Goal: Task Accomplishment & Management: Manage account settings

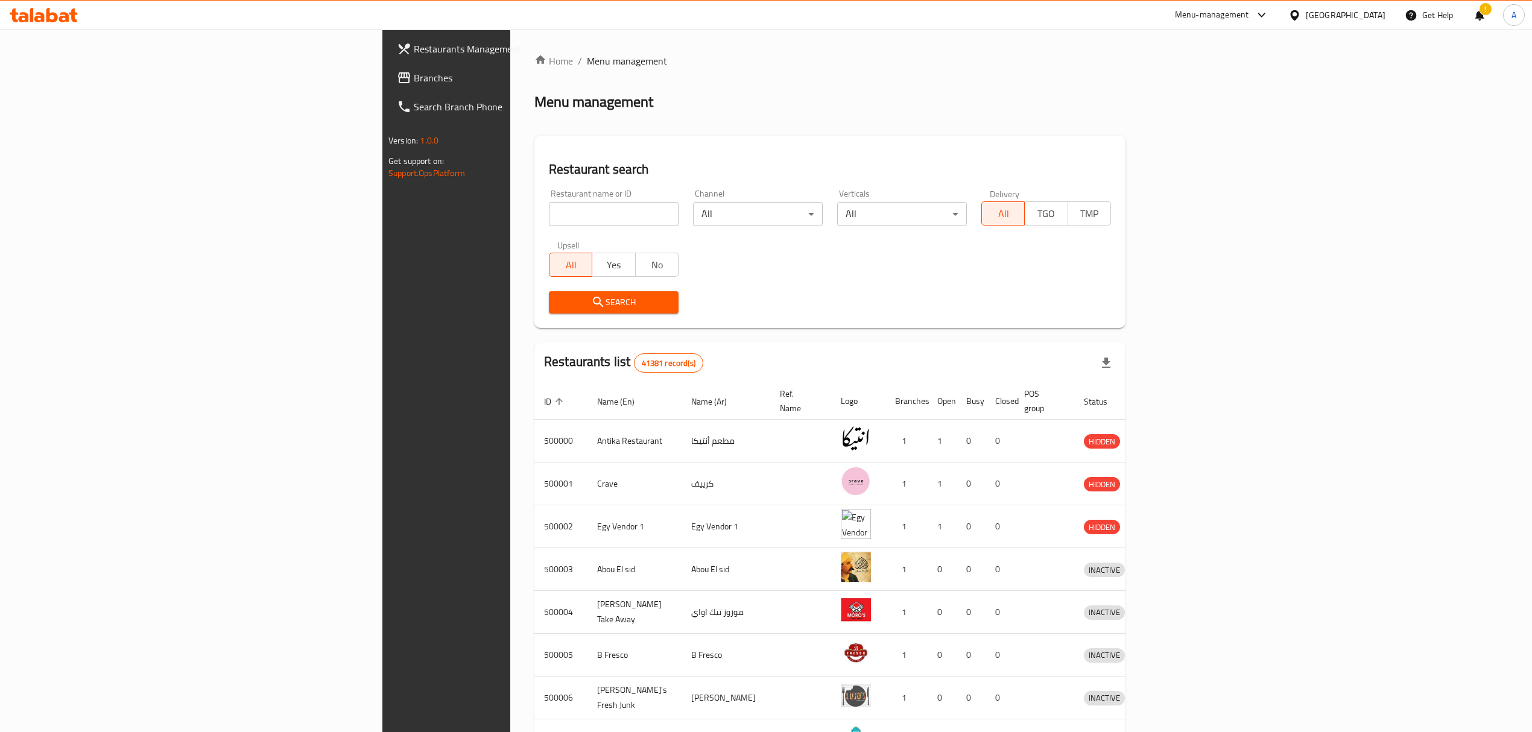
click at [414, 75] on span "Branches" at bounding box center [521, 78] width 215 height 14
click at [549, 207] on input "search" at bounding box center [614, 214] width 130 height 24
paste input "645906"
type input "645906"
click button "Search" at bounding box center [614, 302] width 130 height 22
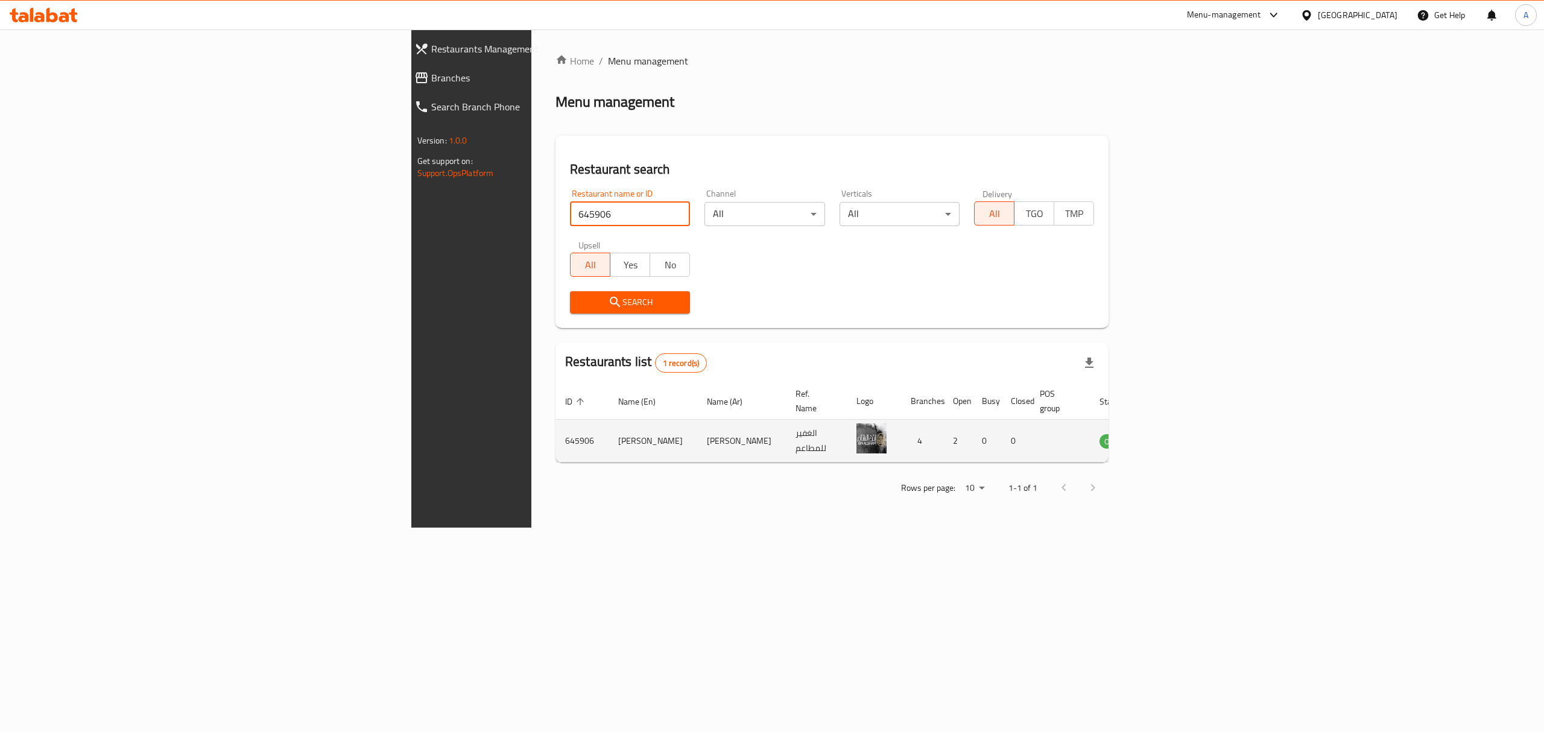
click at [1195, 431] on td "enhanced table" at bounding box center [1174, 441] width 42 height 43
click at [1177, 437] on icon "enhanced table" at bounding box center [1169, 442] width 13 height 10
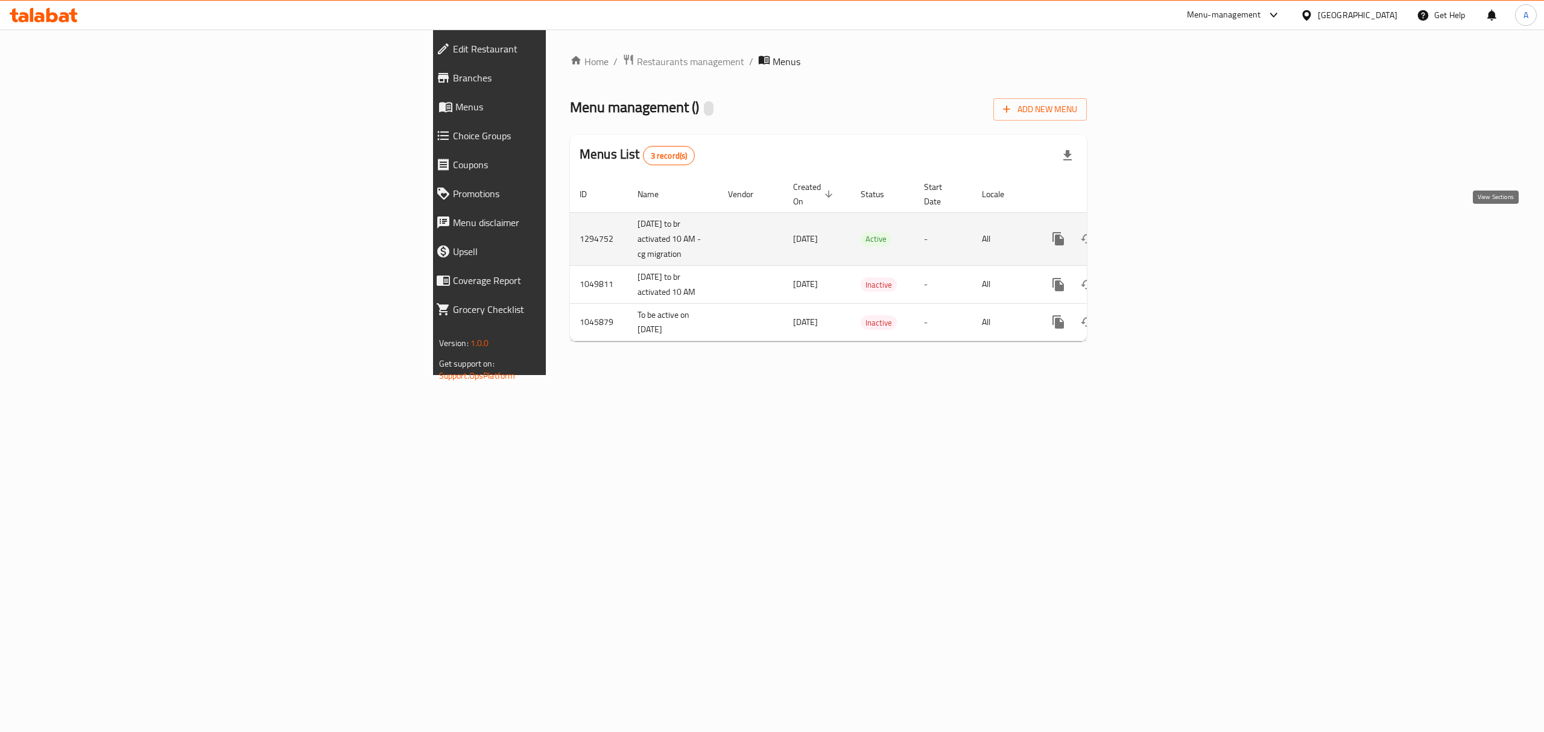
click at [1160, 224] on link "enhanced table" at bounding box center [1145, 238] width 29 height 29
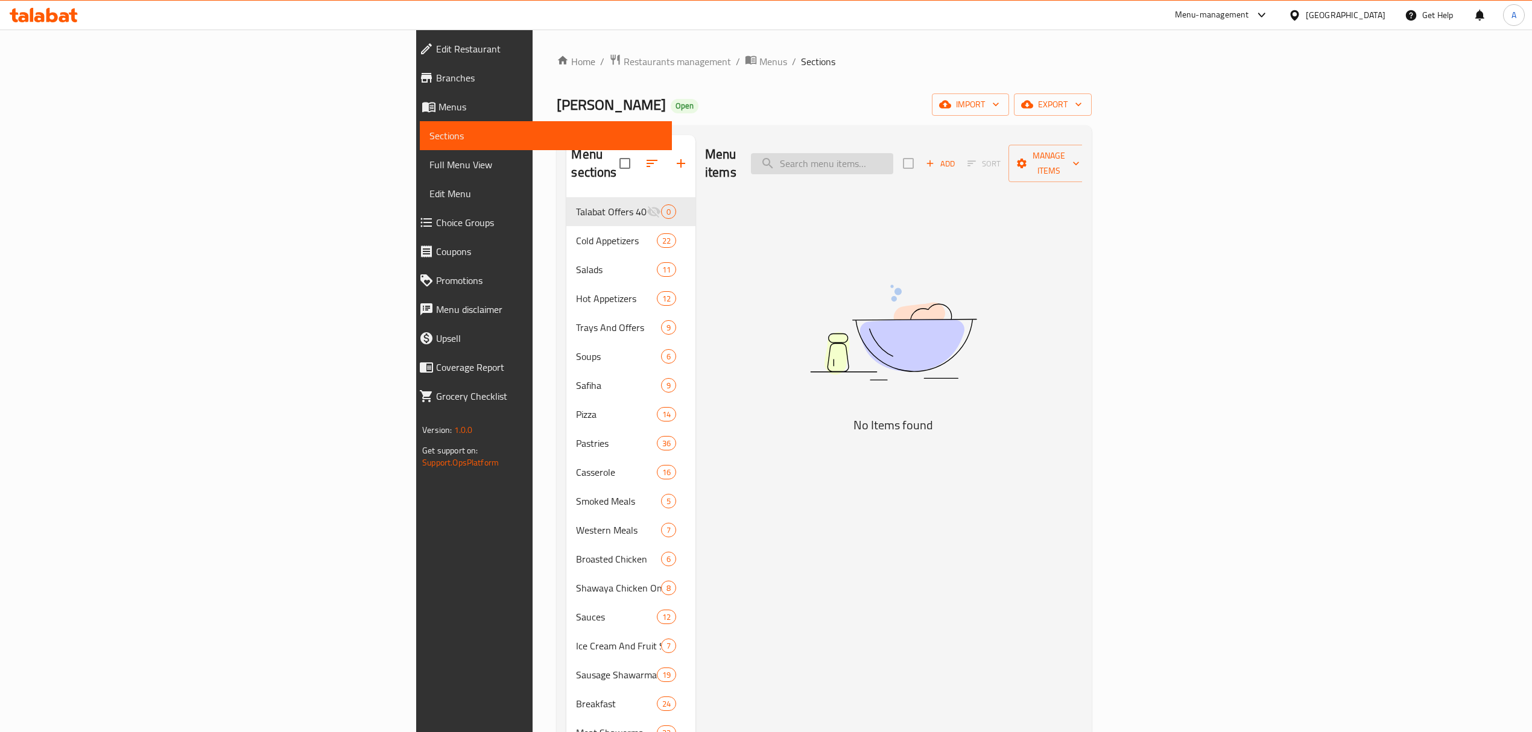
click at [893, 153] on input "search" at bounding box center [822, 163] width 142 height 21
paste input "645906"
type input "645906"
click at [893, 153] on input "645906" at bounding box center [822, 163] width 142 height 21
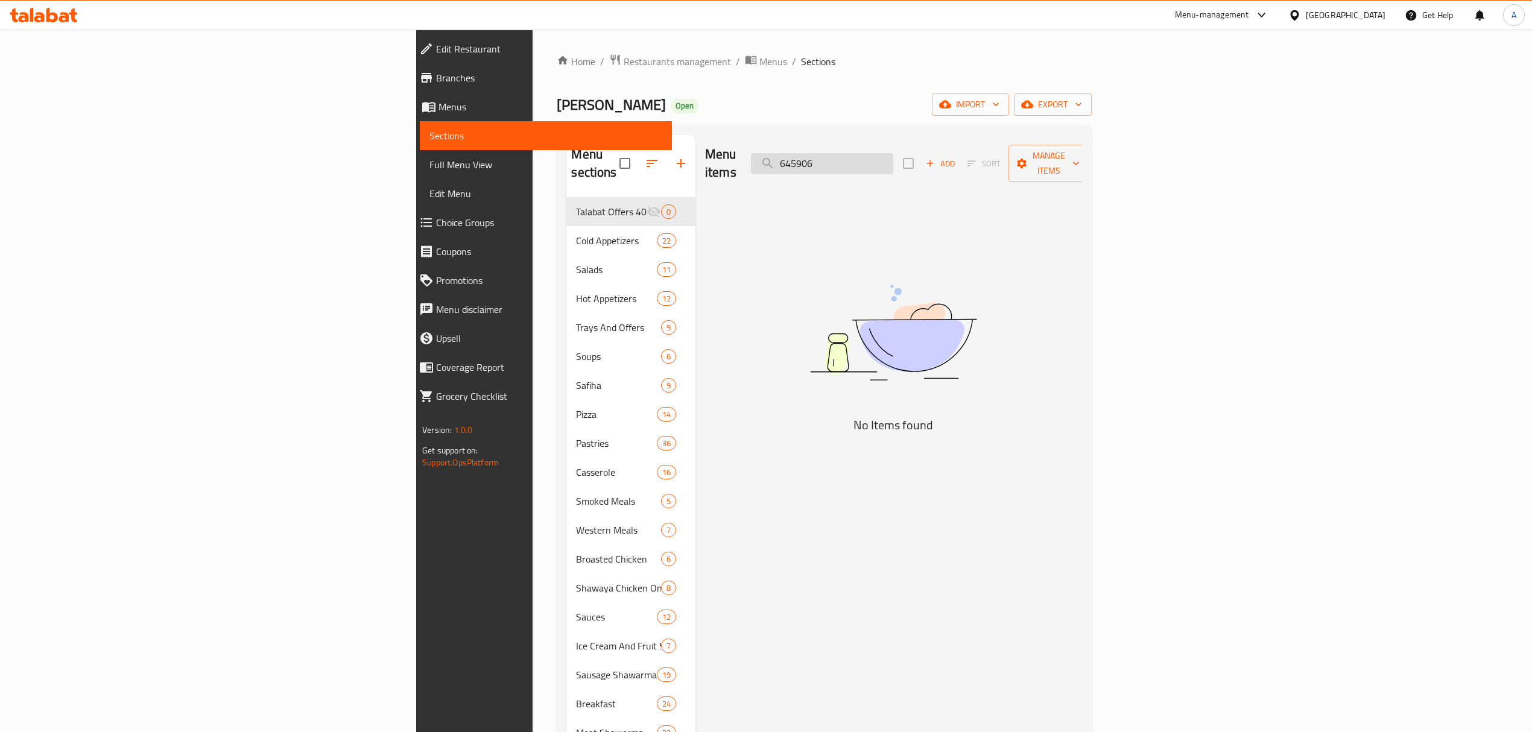
click at [893, 153] on input "645906" at bounding box center [822, 163] width 142 height 21
click at [893, 160] on input "search" at bounding box center [822, 163] width 142 height 21
paste input "فرخه شوايه و ارز حلبيه"
click at [968, 206] on div "Menu items فرخه شوايه و ارز Add Sort Manage items No Items found" at bounding box center [888, 631] width 387 height 993
click at [893, 157] on input "فرخه شوايه و ارز" at bounding box center [822, 163] width 142 height 21
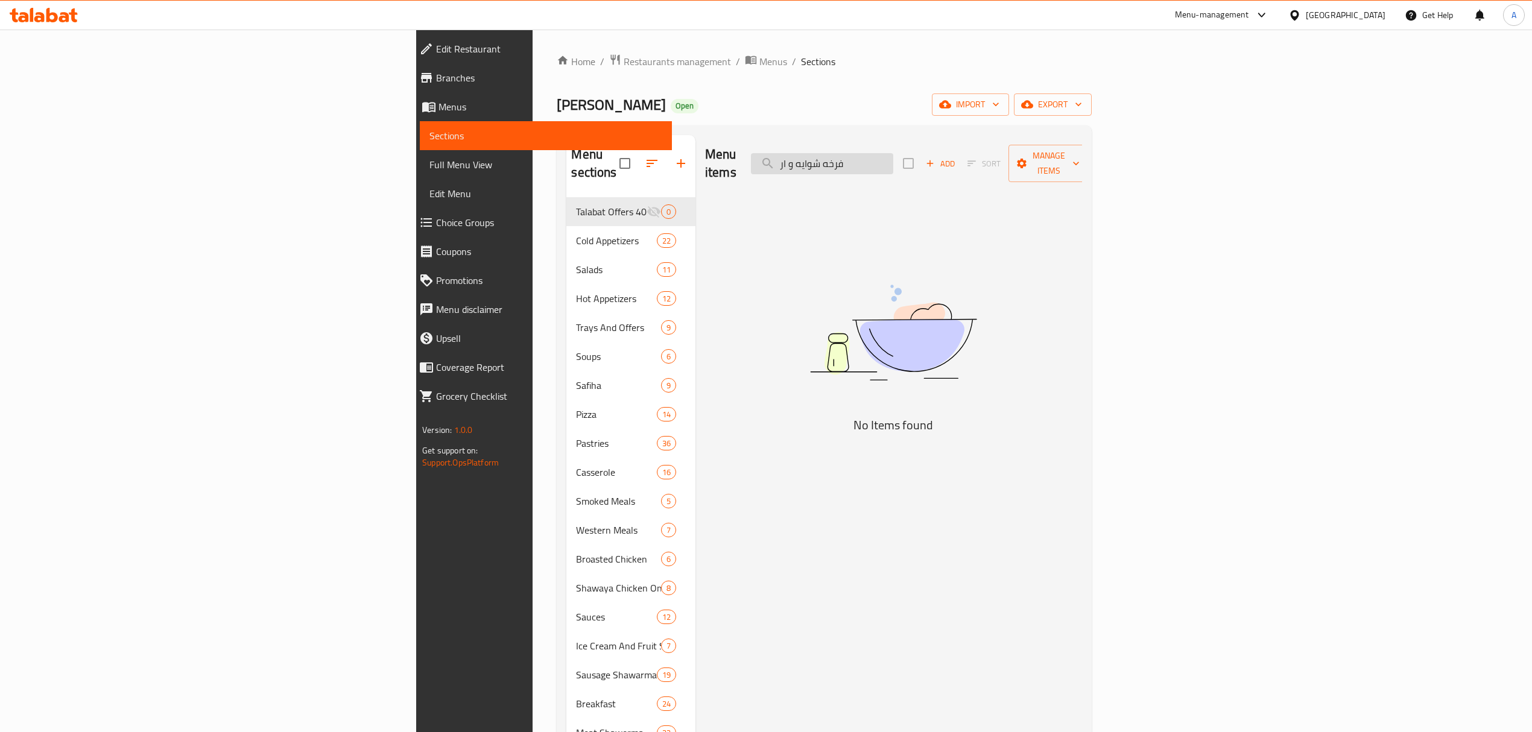
click at [893, 157] on input "فرخه شوايه و ار" at bounding box center [822, 163] width 142 height 21
paste input "Grilled Chicken and Rice Halabi"
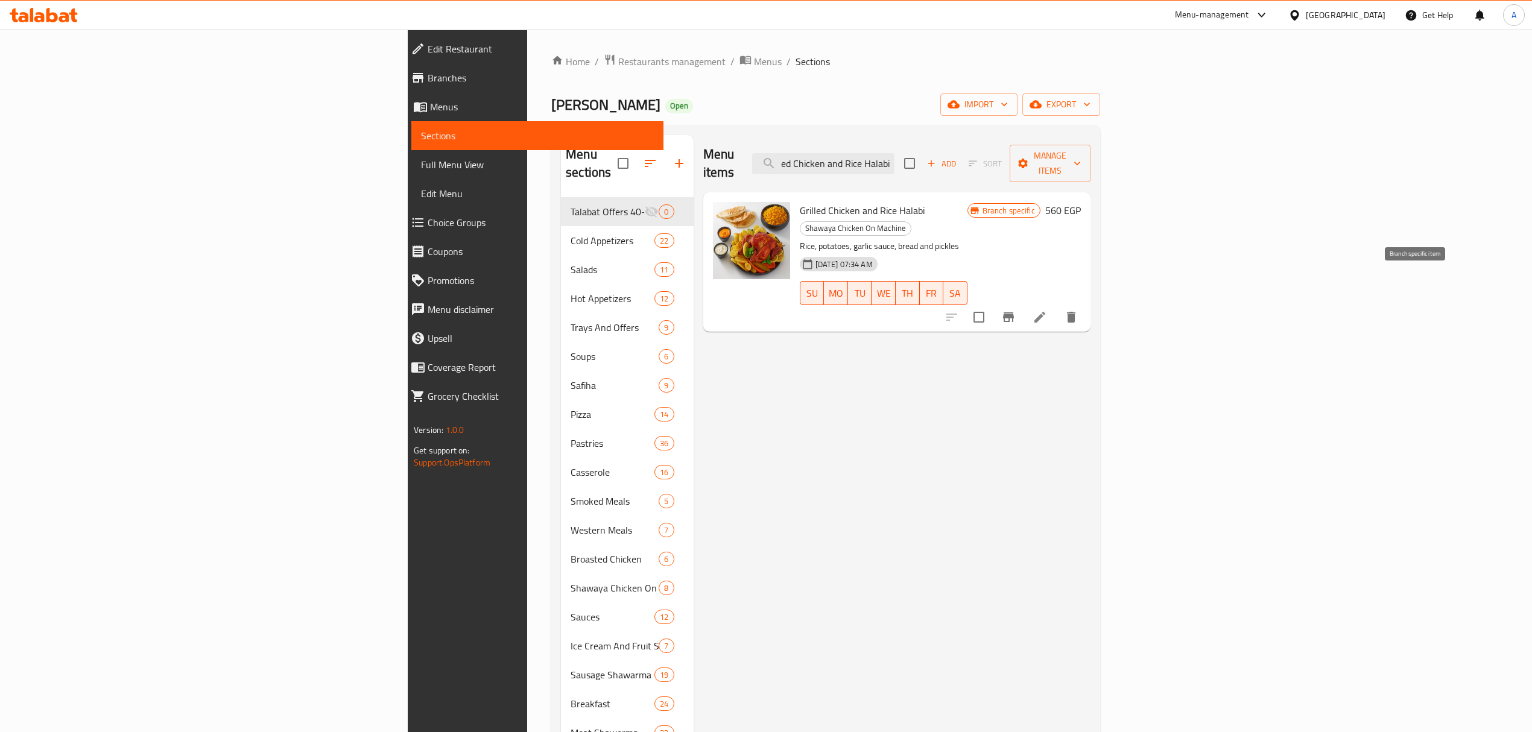
type input "Grilled Chicken and Rice Halabi"
click at [1015, 310] on icon "Branch-specific-item" at bounding box center [1008, 317] width 14 height 14
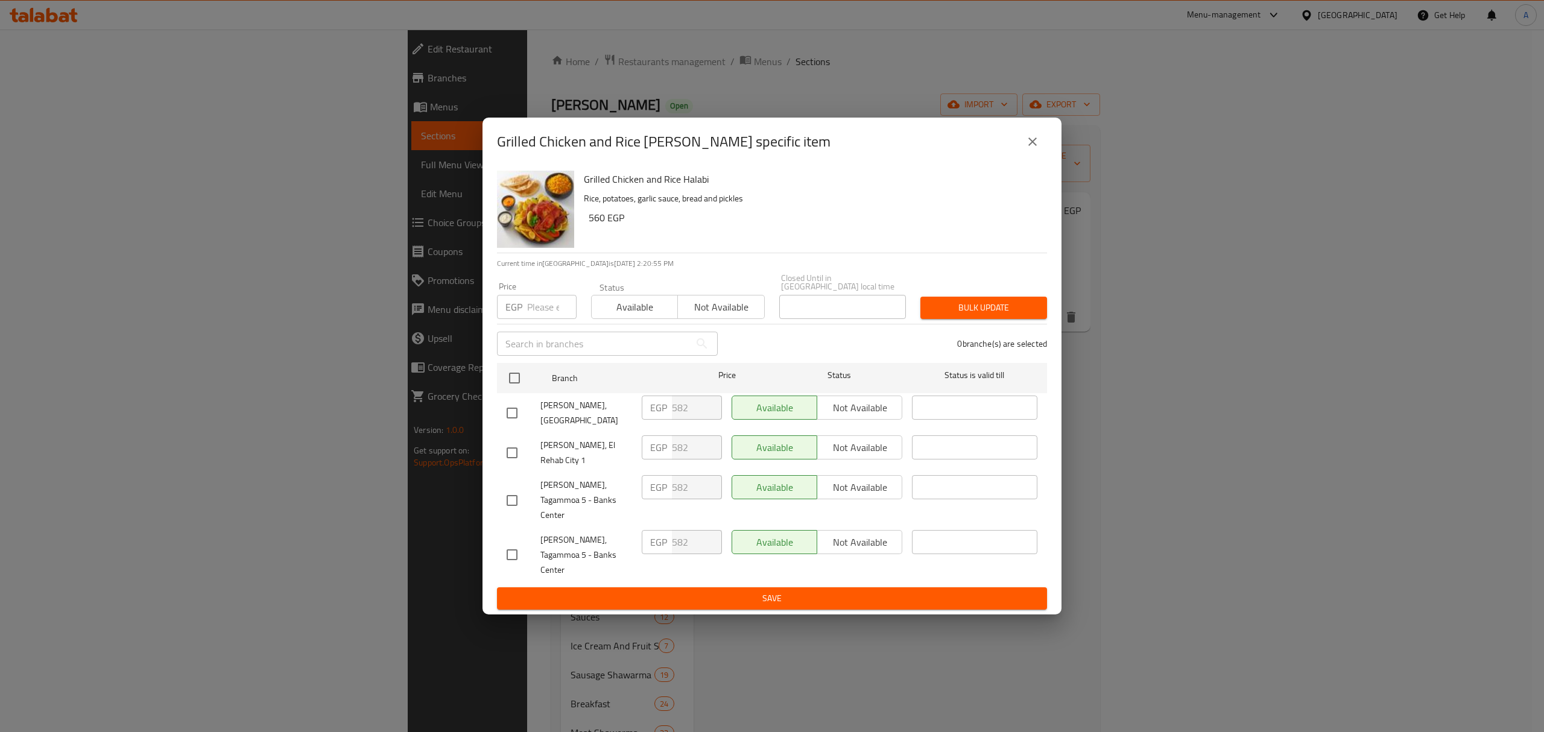
click at [538, 316] on input "number" at bounding box center [551, 307] width 49 height 24
paste input "606"
type input "606"
click at [516, 391] on input "checkbox" at bounding box center [514, 377] width 25 height 25
checkbox input "true"
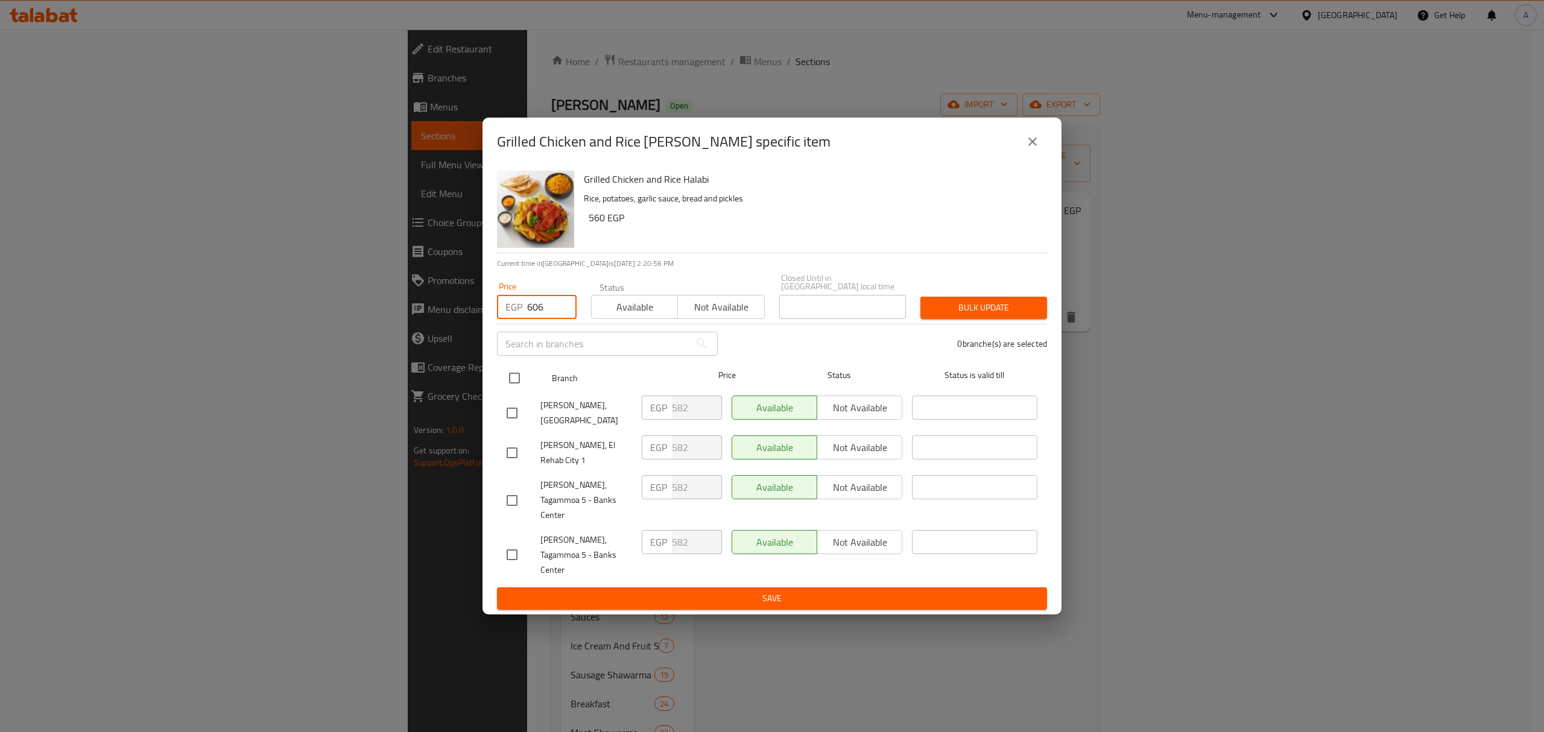
checkbox input "true"
click at [990, 315] on span "Bulk update" at bounding box center [983, 307] width 107 height 15
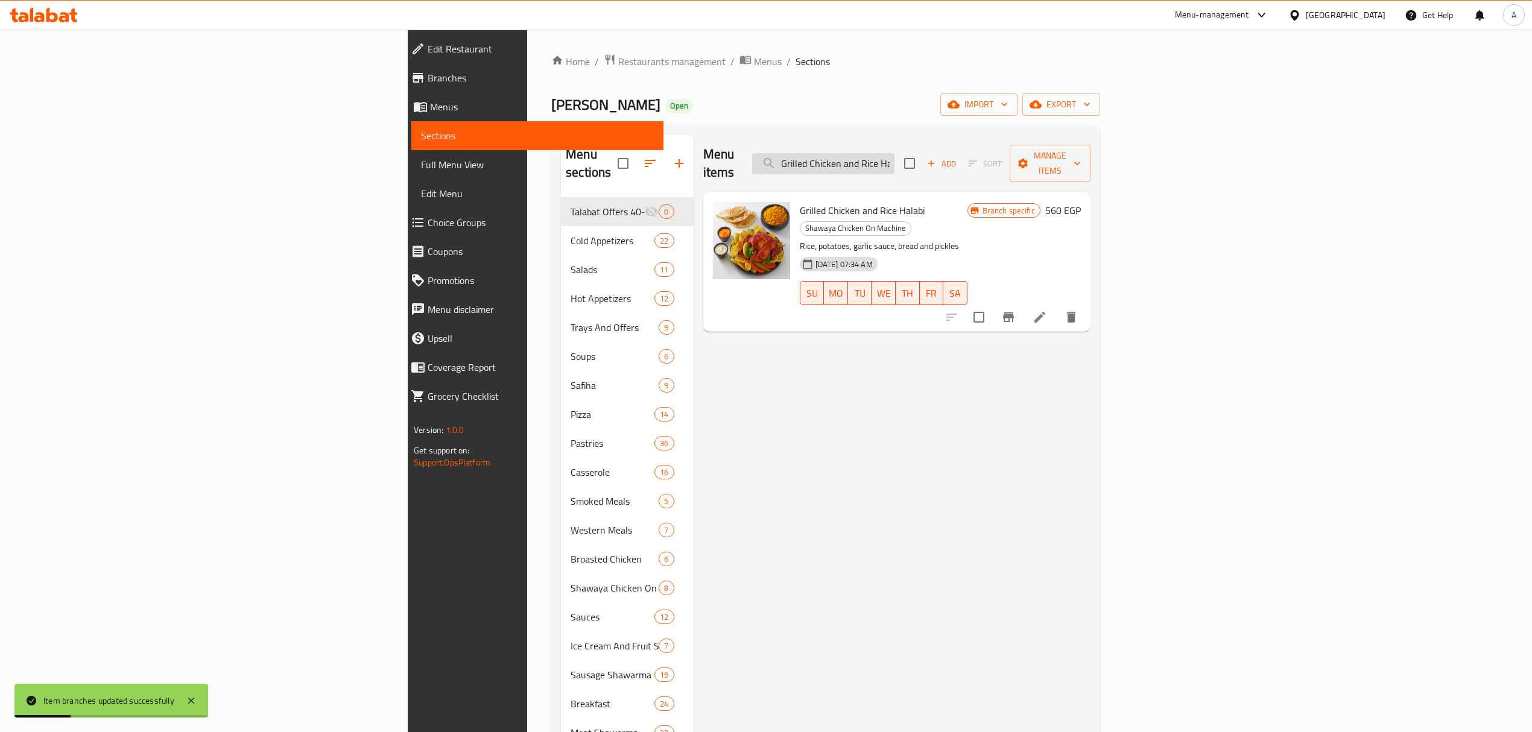
click at [894, 153] on input "Grilled Chicken and Rice Halabi" at bounding box center [823, 163] width 142 height 21
paste input "Shawaya Chicken with Rice"
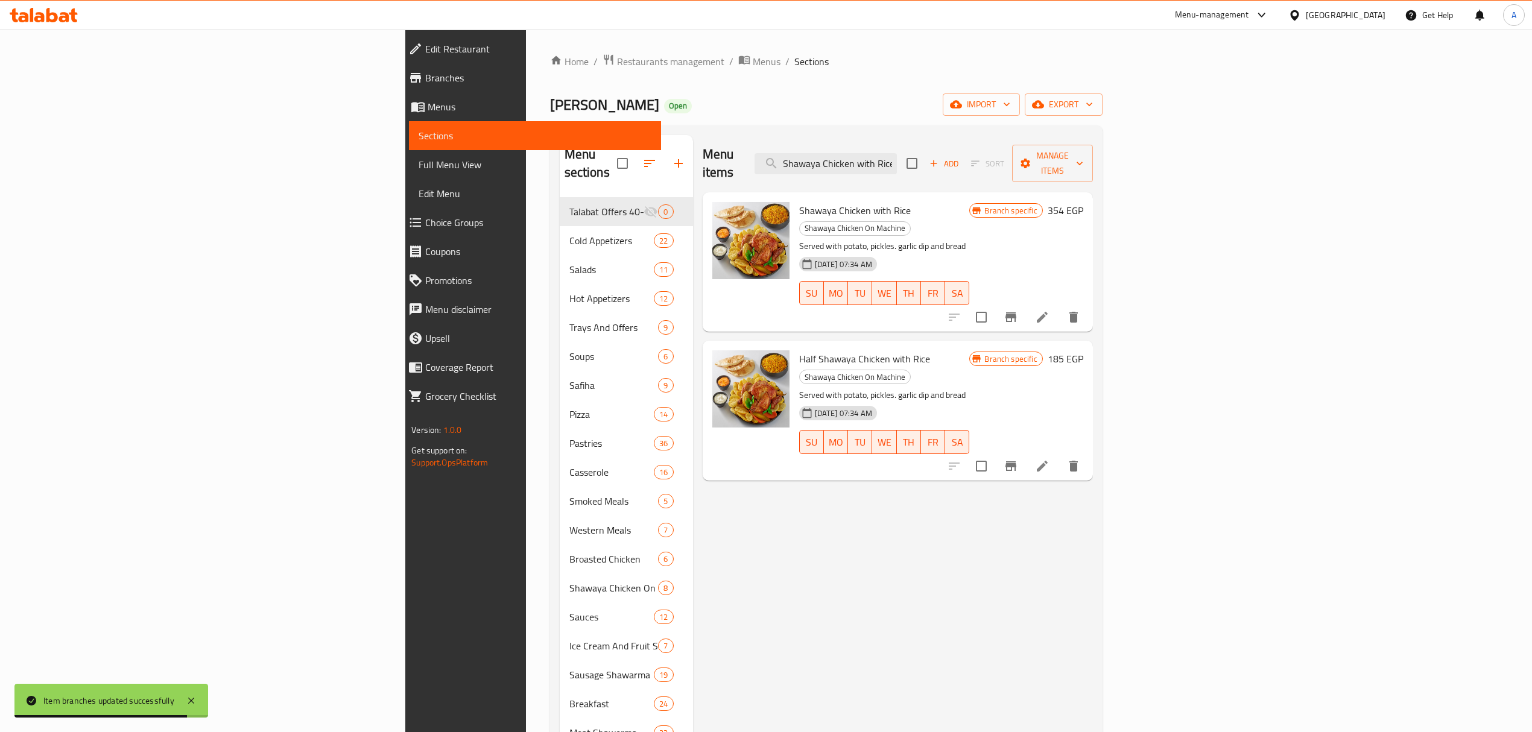
type input "Shawaya Chicken with Rice"
click at [1016, 312] on icon "Branch-specific-item" at bounding box center [1010, 317] width 11 height 10
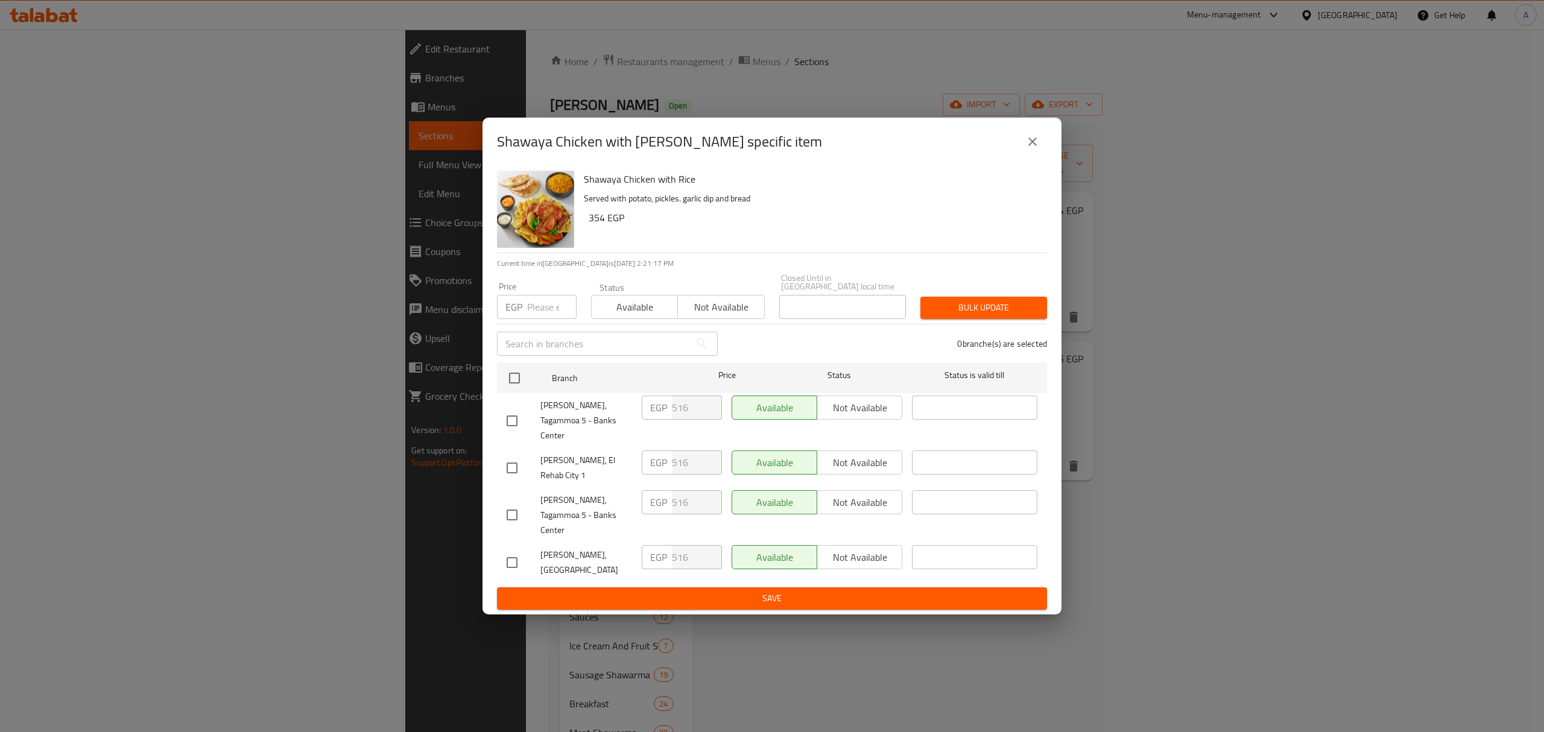
click at [543, 319] on input "number" at bounding box center [551, 307] width 49 height 24
paste input "540"
type input "540"
click at [515, 391] on input "checkbox" at bounding box center [514, 377] width 25 height 25
checkbox input "true"
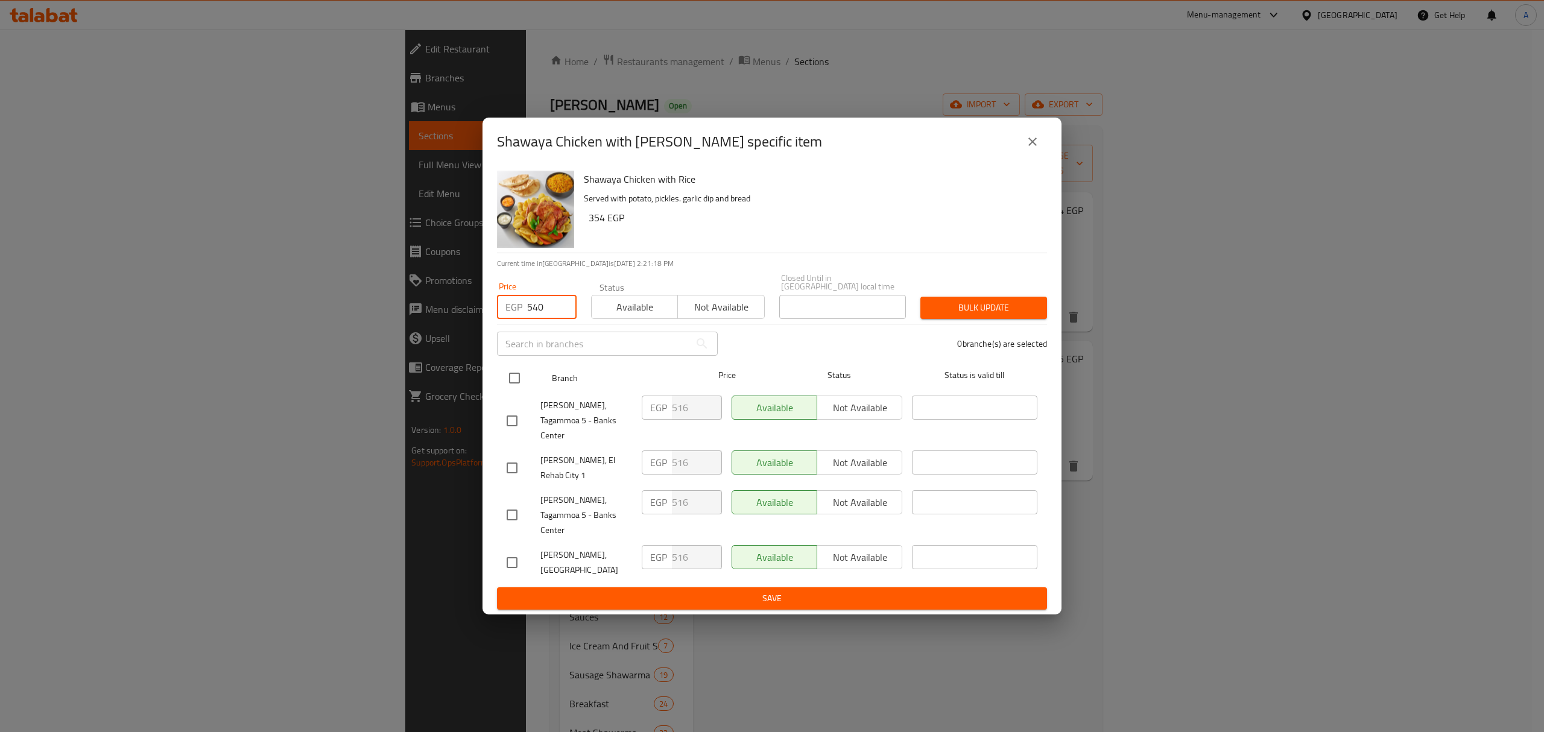
checkbox input "true"
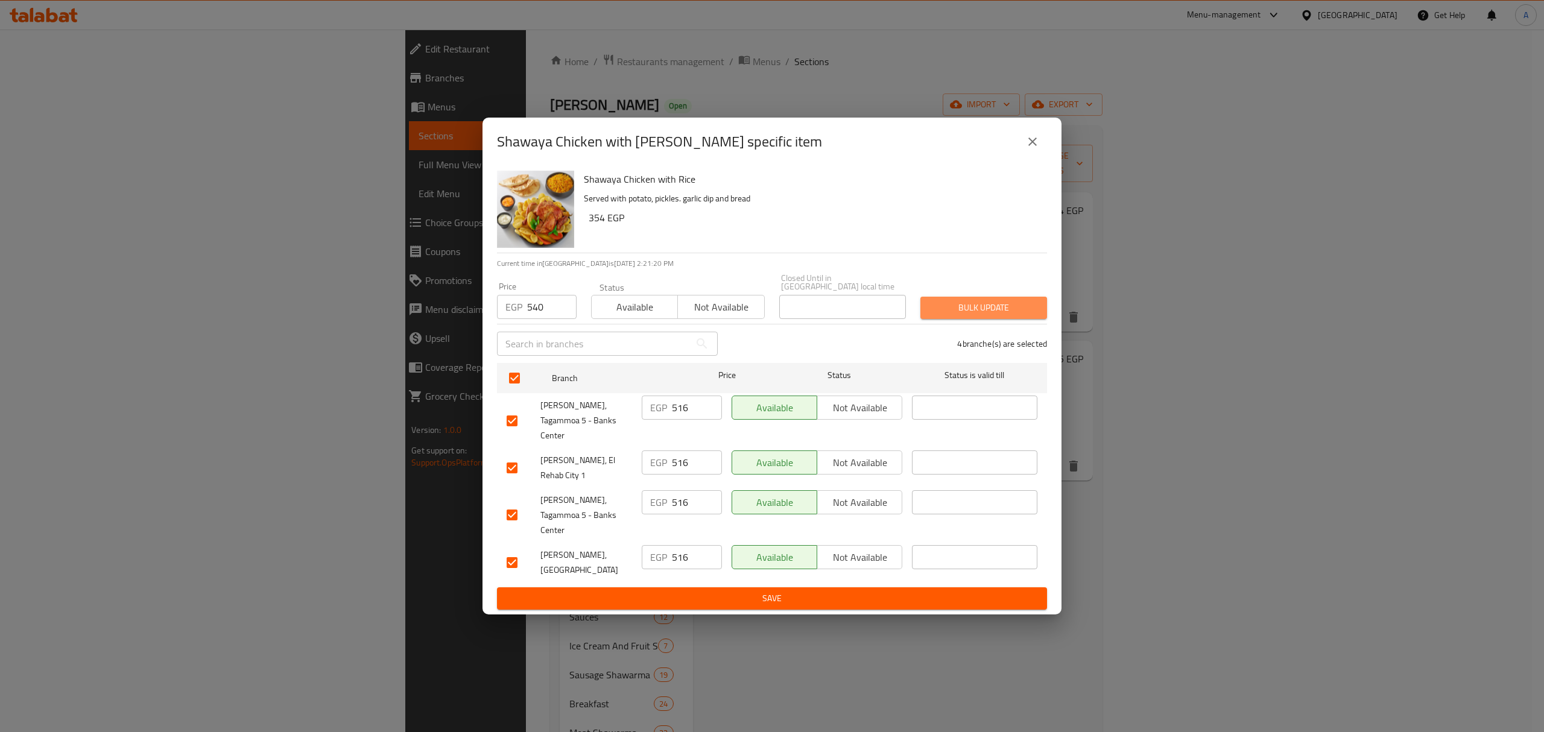
click at [994, 315] on span "Bulk update" at bounding box center [983, 307] width 107 height 15
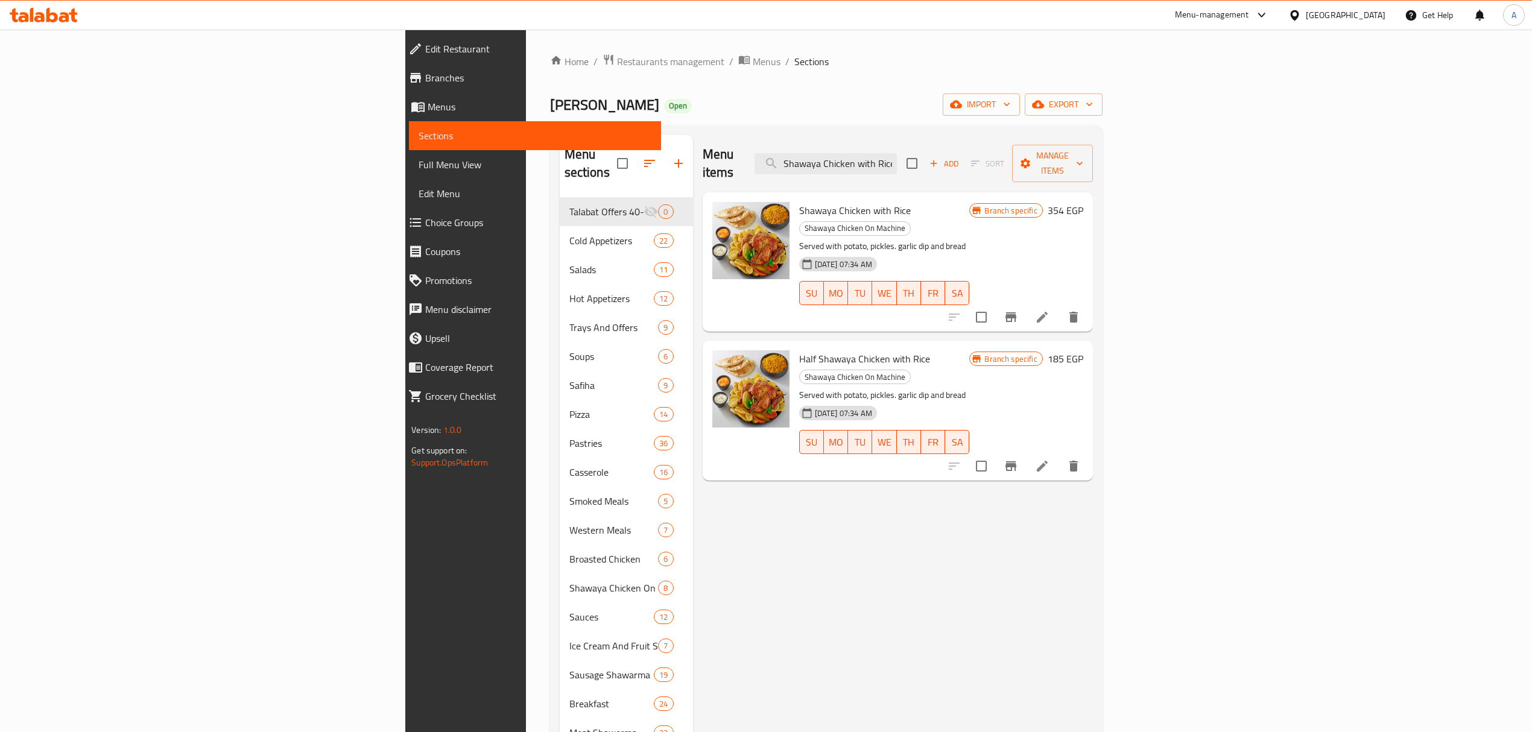
click at [715, 66] on ol "Home / Restaurants management / Menus / Sections" at bounding box center [826, 62] width 552 height 16
click at [617, 64] on span "Restaurants management" at bounding box center [670, 61] width 107 height 14
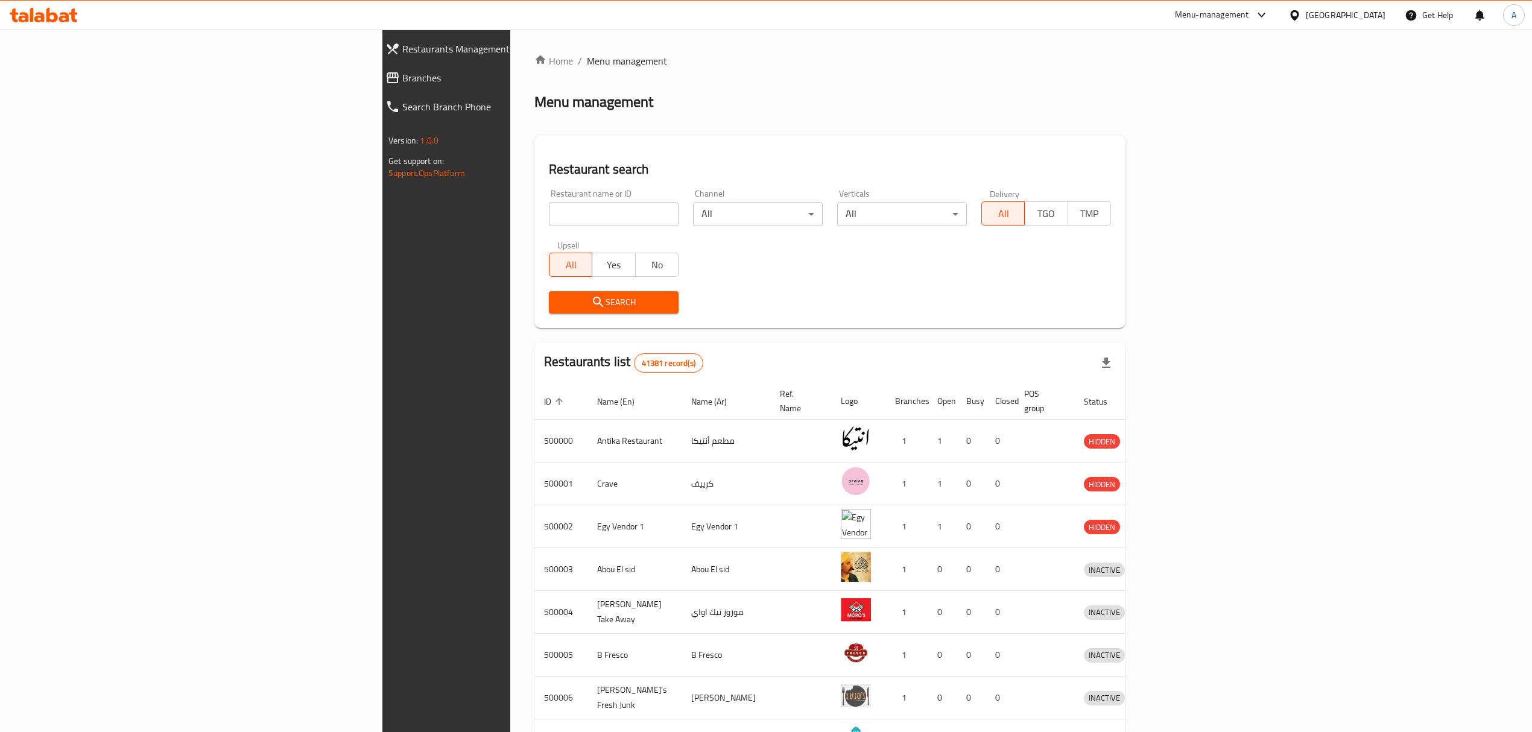
click at [589, 125] on div "Home / Menu management Menu management Restaurant search Restaurant name or ID …" at bounding box center [829, 471] width 591 height 835
click at [549, 198] on div "Restaurant name or ID Restaurant name or ID" at bounding box center [614, 207] width 130 height 37
click at [549, 205] on input "search" at bounding box center [614, 214] width 130 height 24
click at [549, 172] on h2 "Restaurant search" at bounding box center [830, 169] width 562 height 18
drag, startPoint x: 385, startPoint y: 188, endPoint x: 261, endPoint y: 165, distance: 125.7
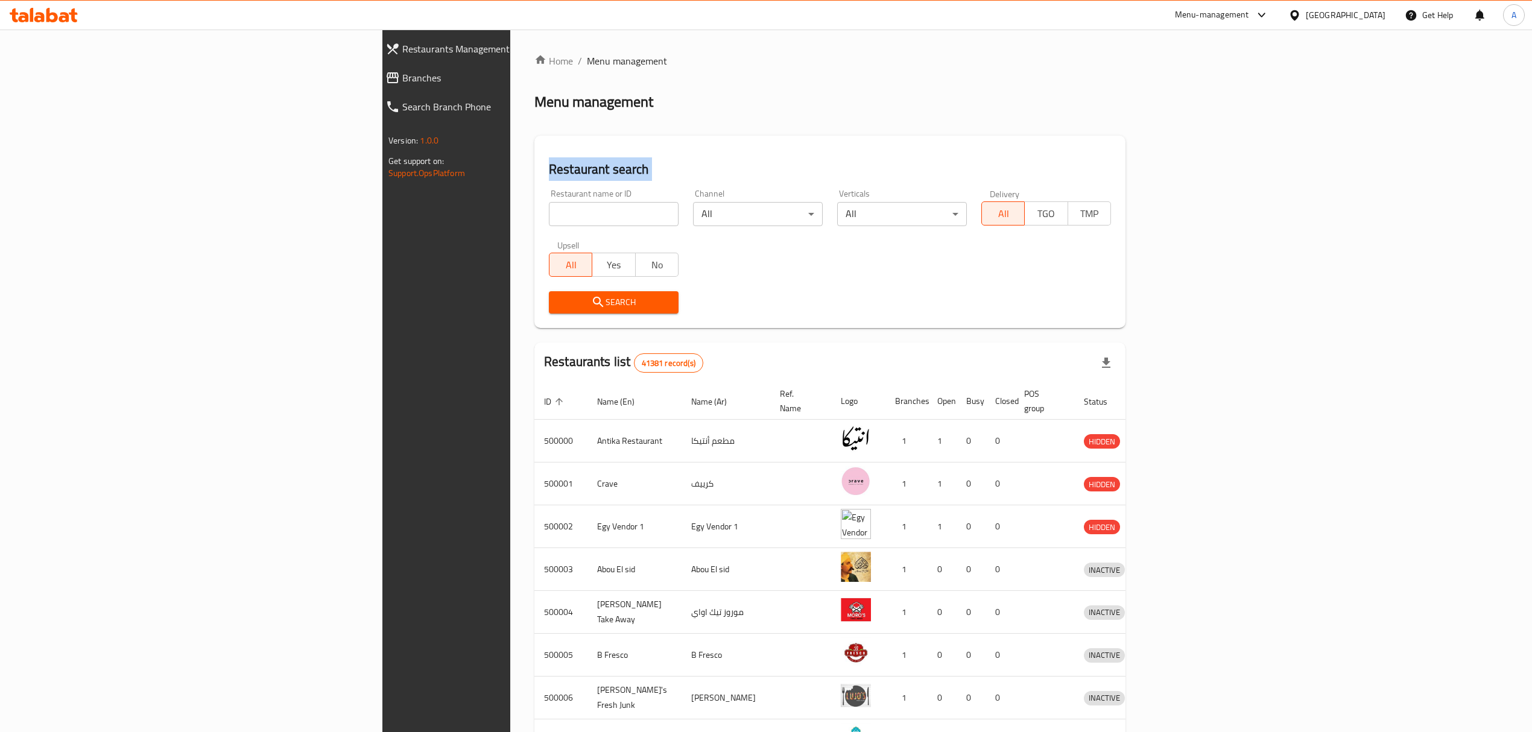
click at [510, 165] on div "Home / Menu management Menu management Restaurant search Restaurant name or ID …" at bounding box center [829, 471] width 639 height 883
click at [534, 130] on div "Home / Menu management Menu management Restaurant search Restaurant name or ID …" at bounding box center [829, 471] width 591 height 835
drag, startPoint x: 294, startPoint y: 169, endPoint x: 427, endPoint y: 194, distance: 134.9
click at [534, 194] on div "Restaurant search Restaurant name or ID Restaurant name or ID Channel All ​ Ver…" at bounding box center [829, 232] width 591 height 192
click at [549, 215] on input "search" at bounding box center [614, 214] width 130 height 24
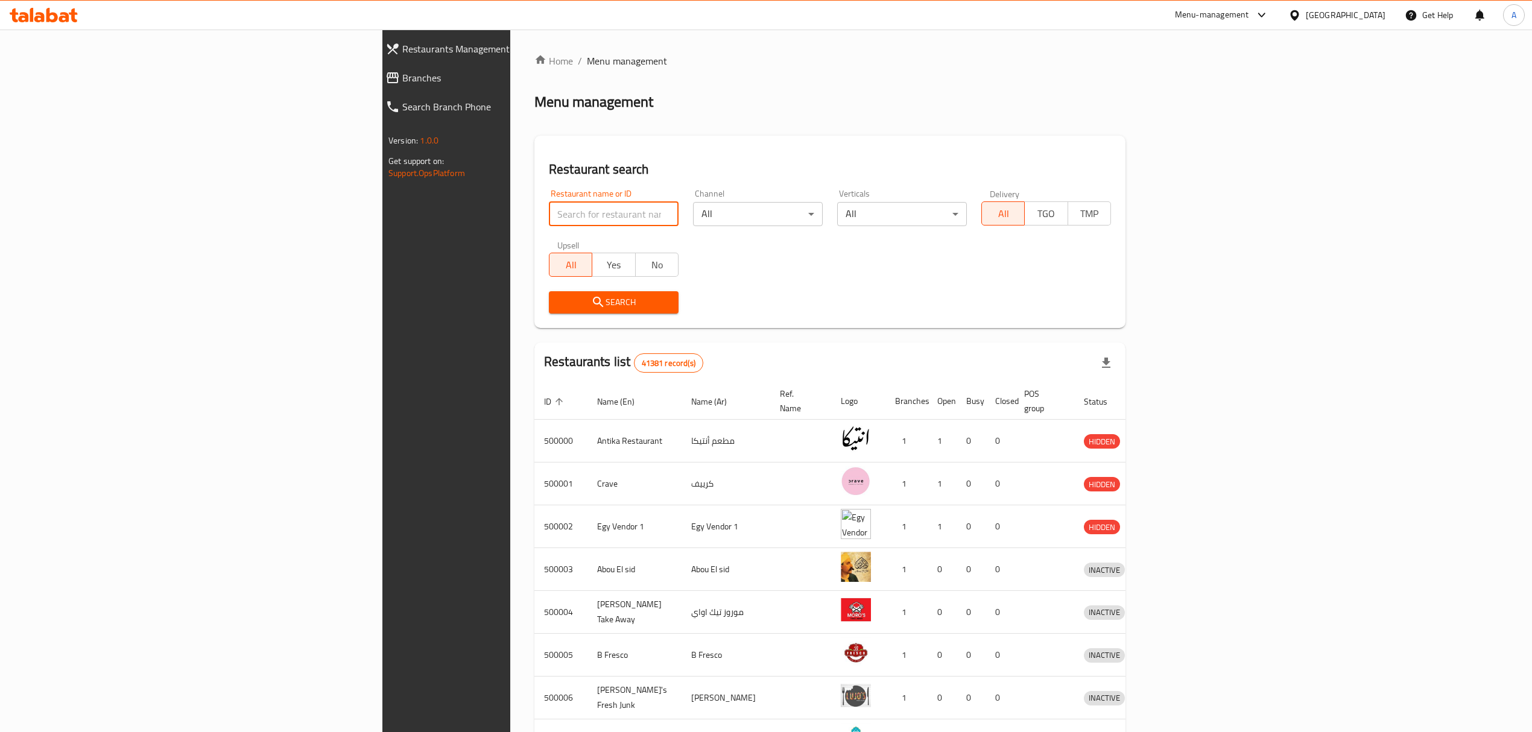
click at [549, 215] on input "search" at bounding box center [614, 214] width 130 height 24
click at [549, 204] on input "search" at bounding box center [614, 214] width 130 height 24
paste input "648681"
type input "648681"
click button "Search" at bounding box center [614, 302] width 130 height 22
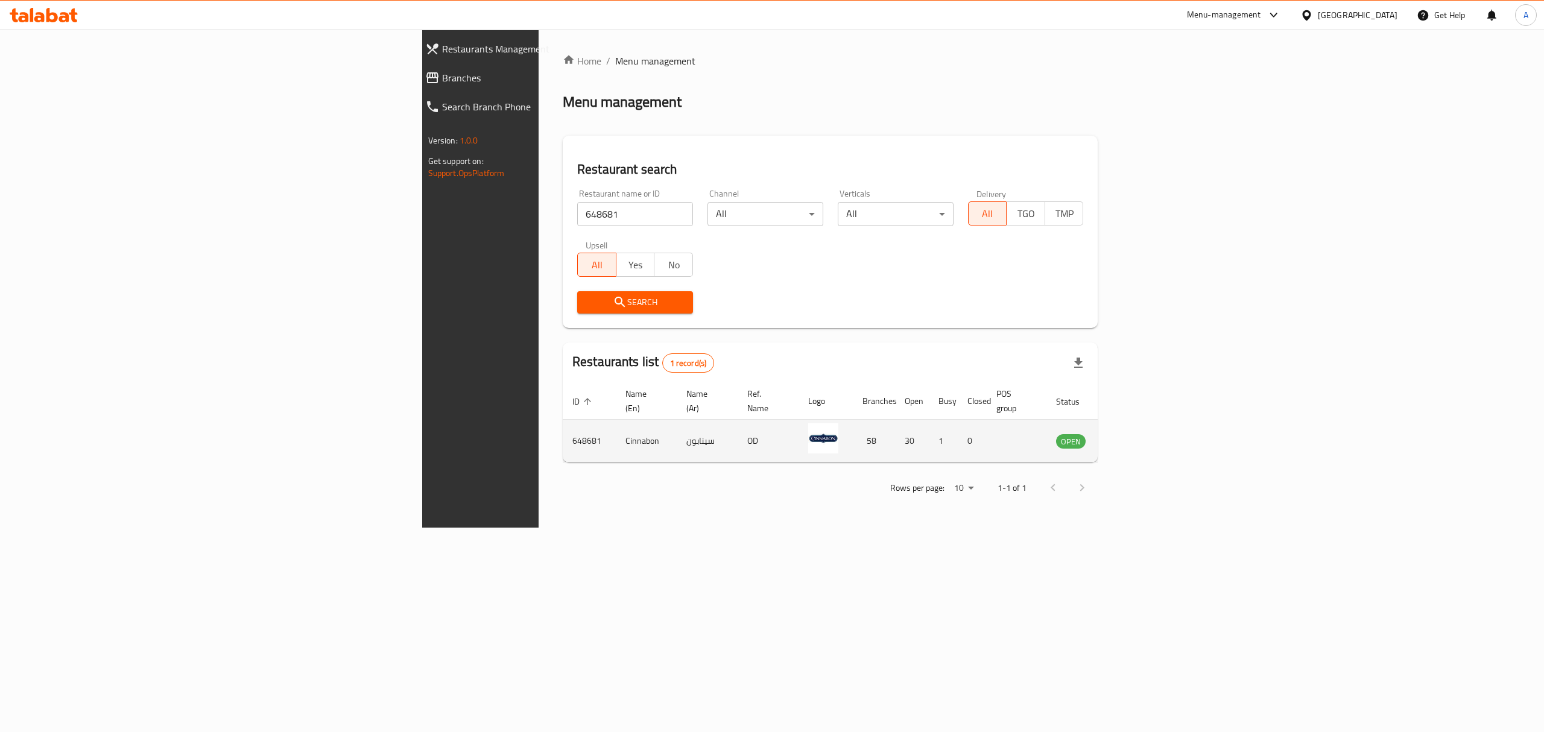
click at [1151, 435] on td "enhanced table" at bounding box center [1131, 441] width 42 height 43
click at [1133, 437] on icon "enhanced table" at bounding box center [1126, 442] width 13 height 10
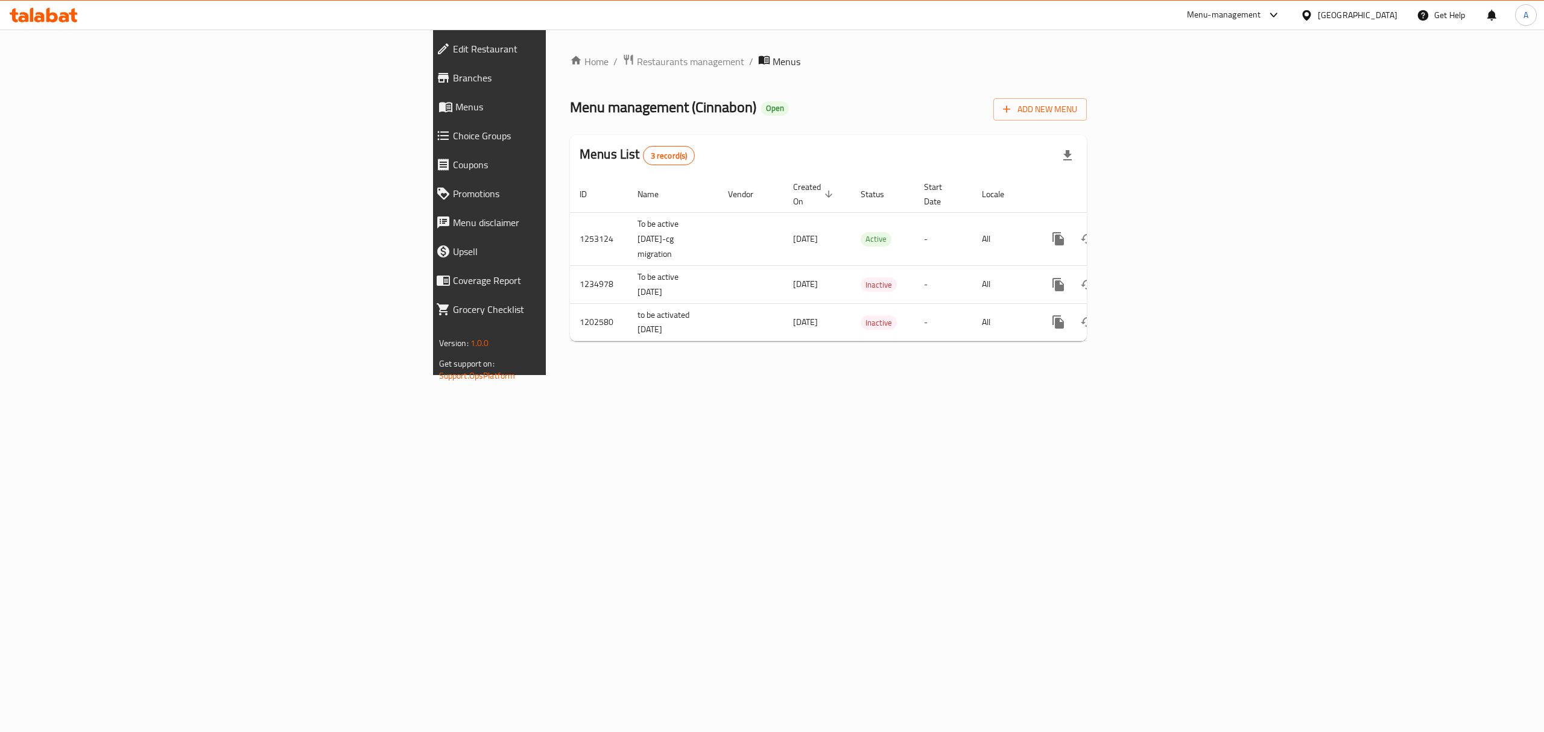
click at [453, 78] on span "Branches" at bounding box center [567, 78] width 229 height 14
